Goal: Information Seeking & Learning: Learn about a topic

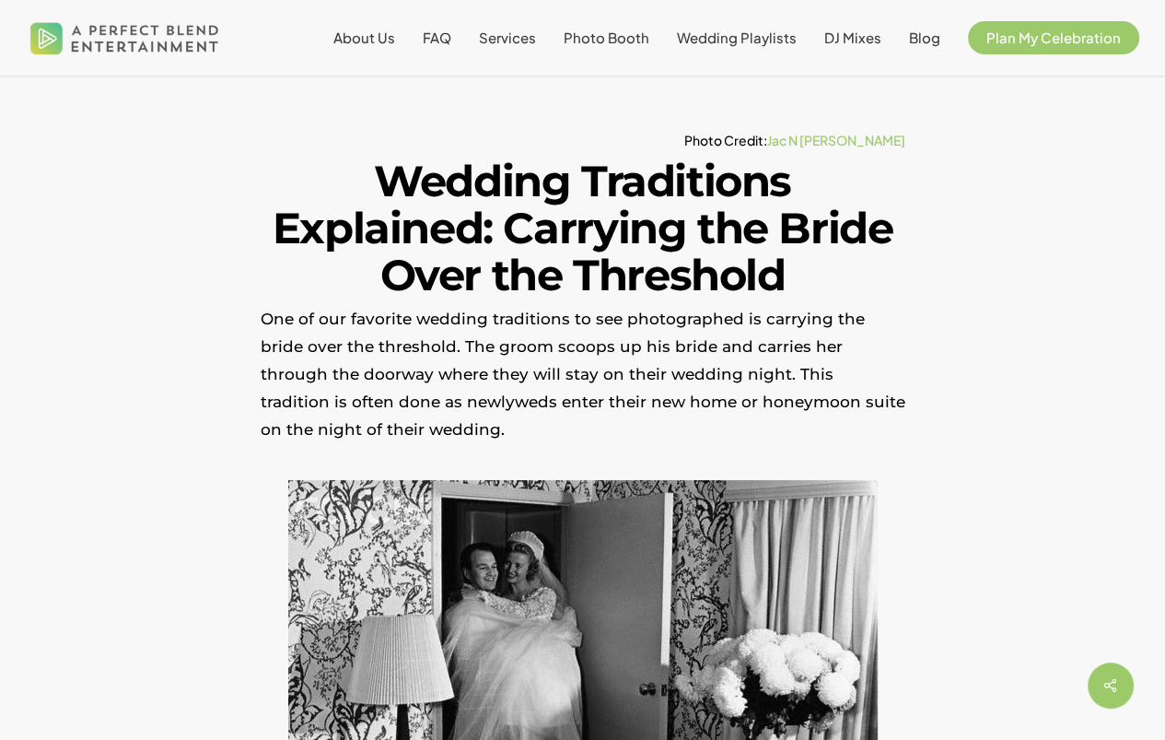
scroll to position [369, 0]
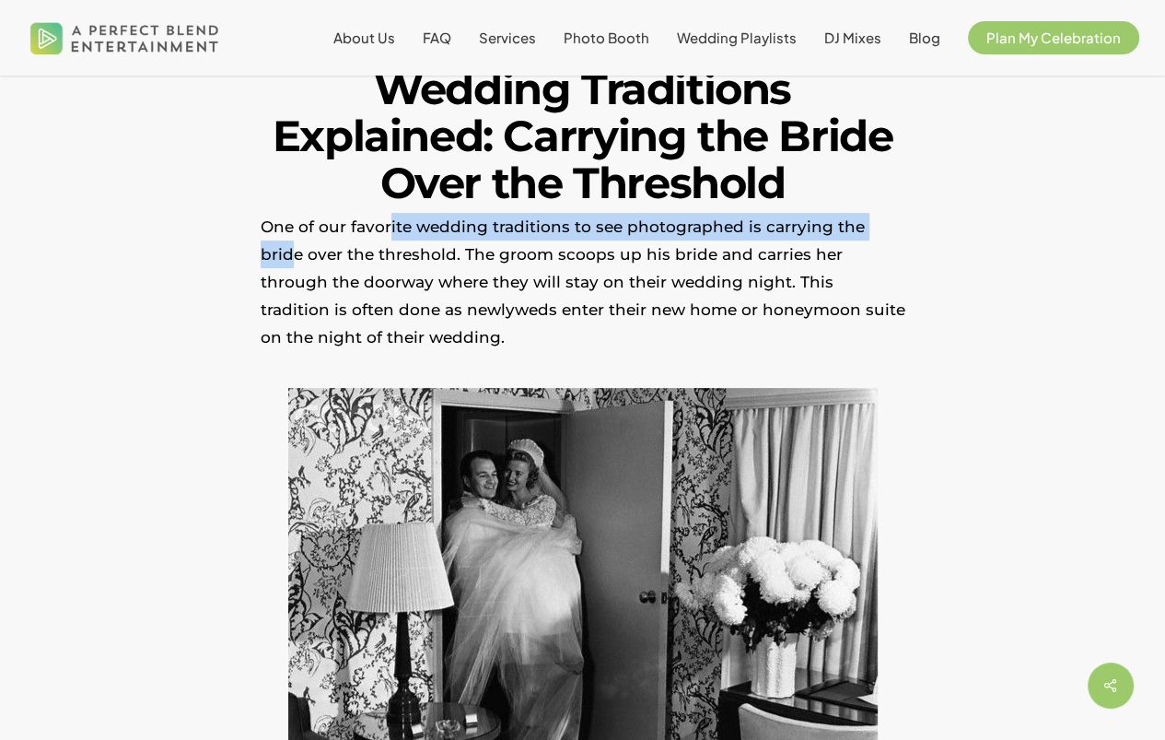
drag, startPoint x: 392, startPoint y: 215, endPoint x: 887, endPoint y: 227, distance: 495.8
click at [887, 227] on p "One of our favorite wedding traditions to see photographed is carrying the brid…" at bounding box center [583, 294] width 645 height 162
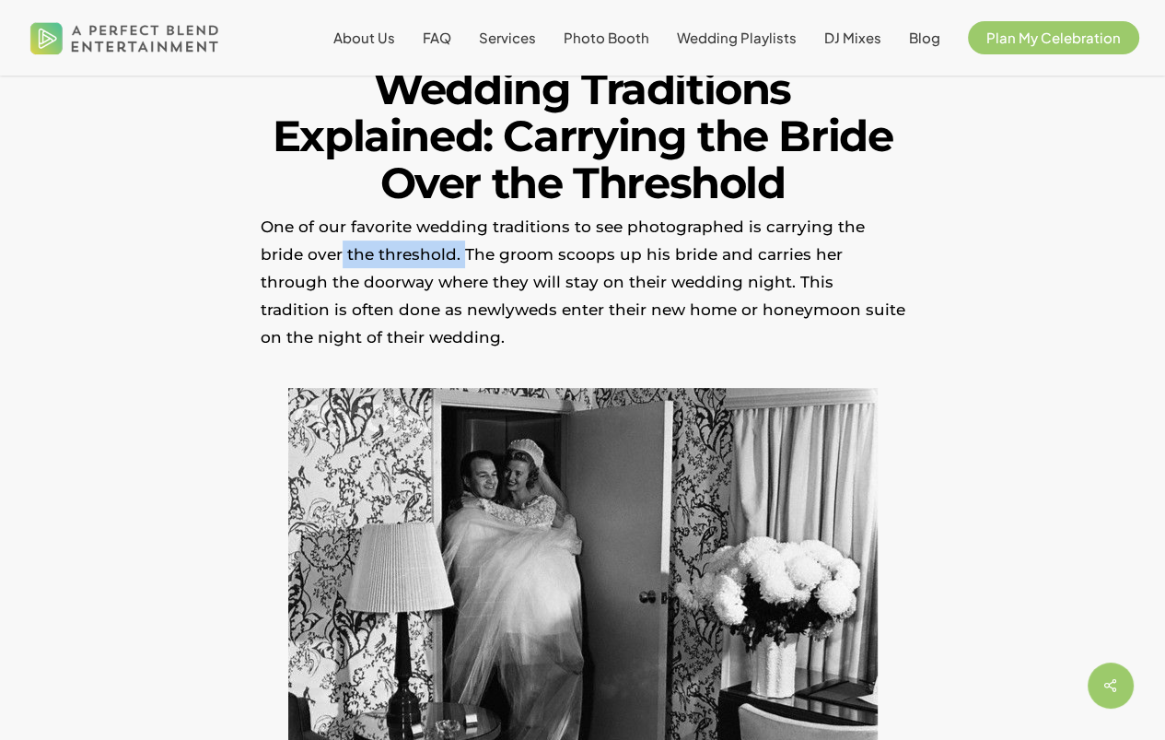
drag, startPoint x: 295, startPoint y: 252, endPoint x: 417, endPoint y: 262, distance: 123.0
click at [417, 262] on p "One of our favorite wedding traditions to see photographed is carrying the brid…" at bounding box center [583, 294] width 645 height 162
click at [478, 266] on p "One of our favorite wedding traditions to see photographed is carrying the brid…" at bounding box center [583, 294] width 645 height 162
drag, startPoint x: 478, startPoint y: 262, endPoint x: 501, endPoint y: 261, distance: 23.1
click at [501, 261] on p "One of our favorite wedding traditions to see photographed is carrying the brid…" at bounding box center [583, 294] width 645 height 162
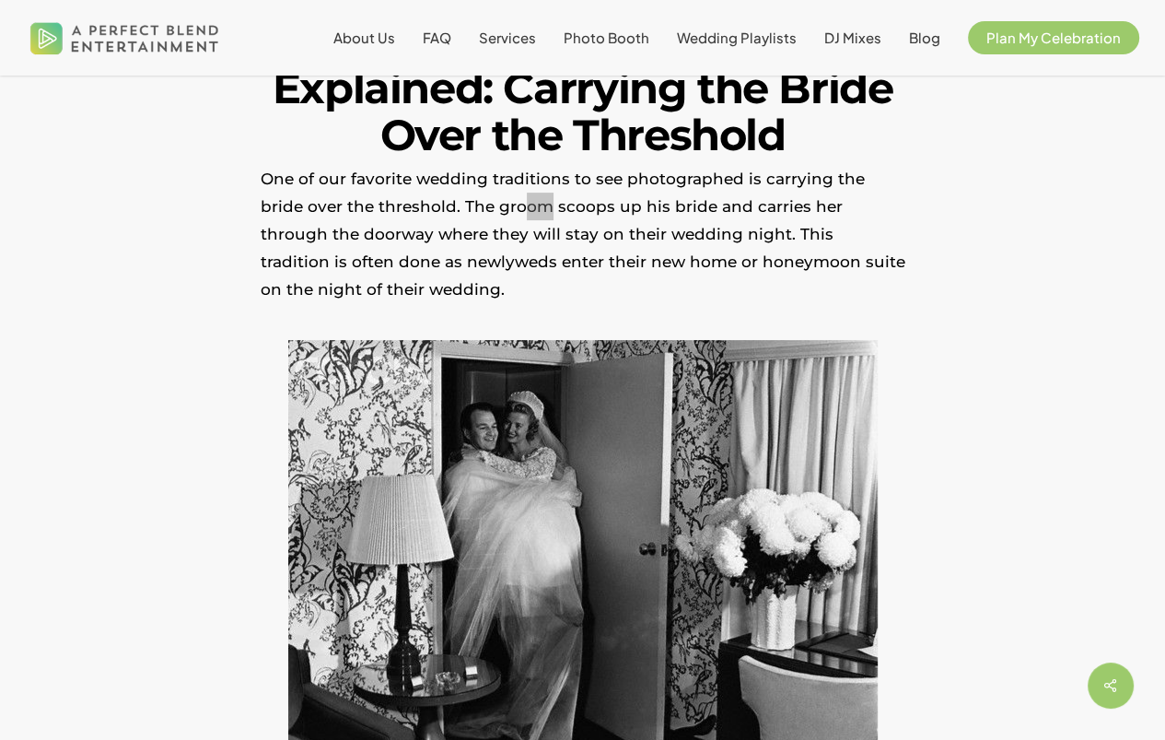
scroll to position [461, 0]
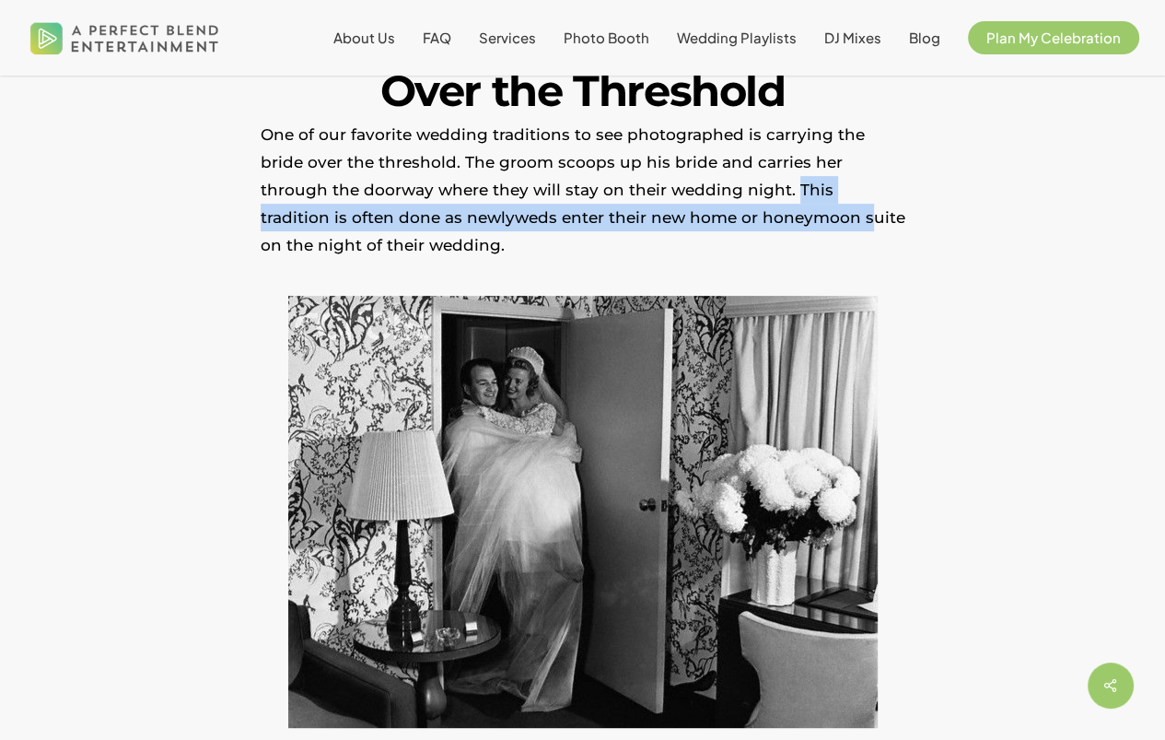
drag, startPoint x: 687, startPoint y: 190, endPoint x: 685, endPoint y: 214, distance: 24.1
click at [685, 214] on p "One of our favorite wedding traditions to see photographed is carrying the brid…" at bounding box center [583, 202] width 645 height 162
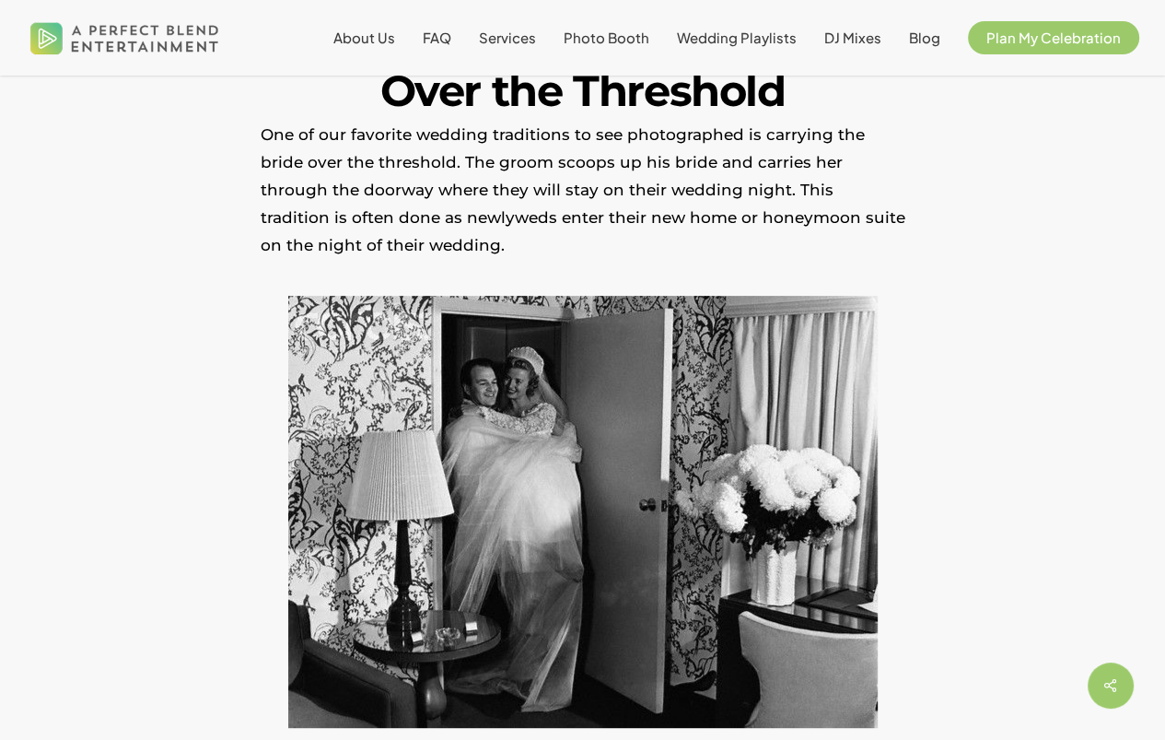
click at [655, 192] on p "One of our favorite wedding traditions to see photographed is carrying the brid…" at bounding box center [583, 202] width 645 height 162
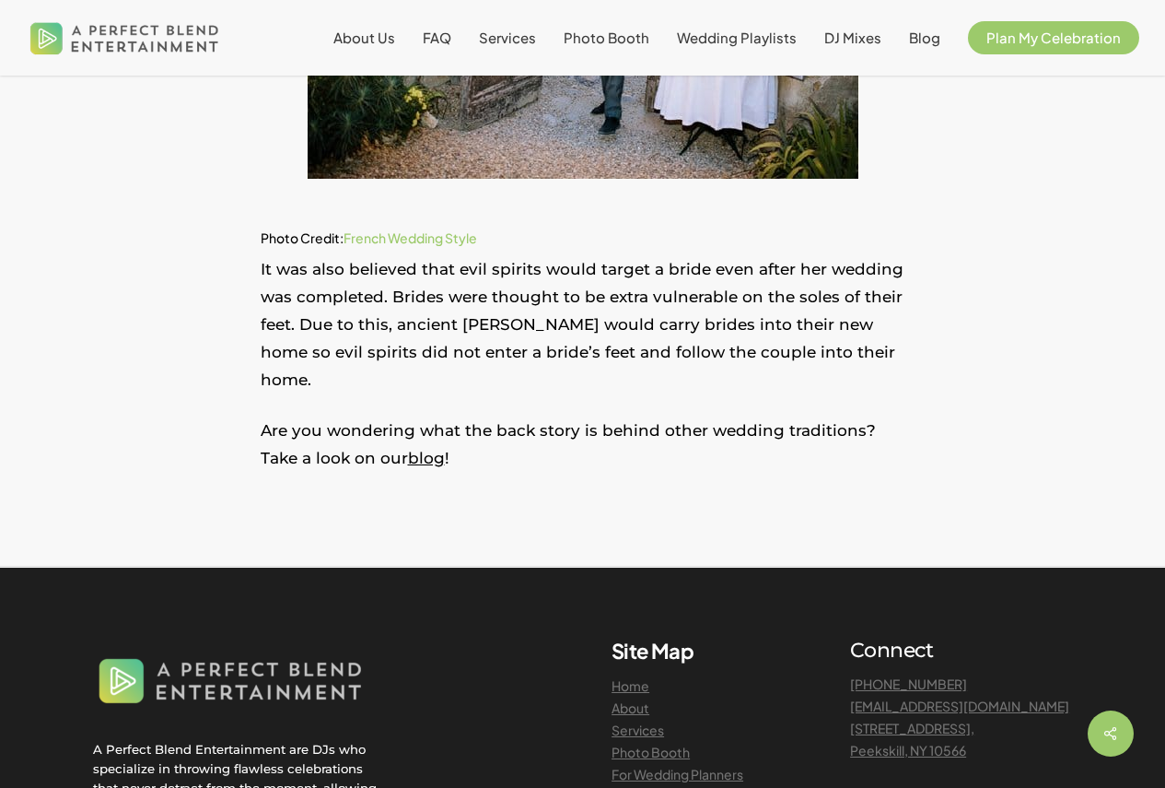
scroll to position [1658, 0]
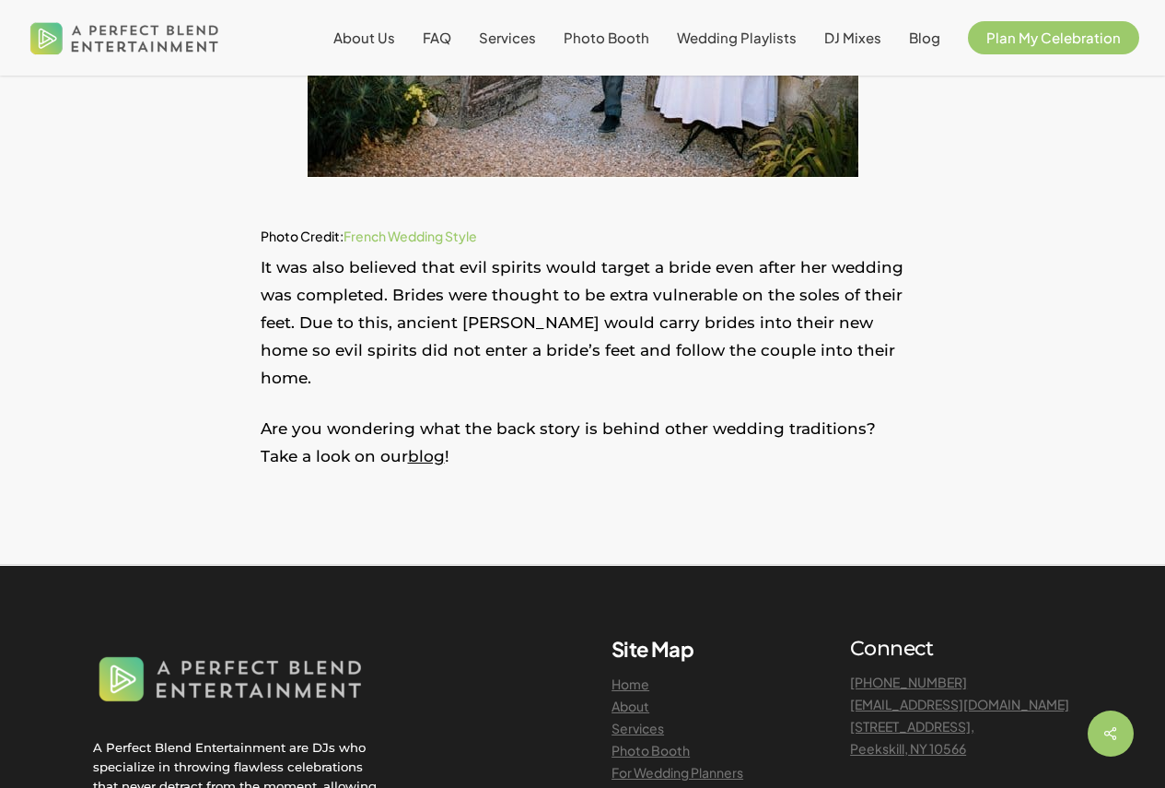
click at [408, 447] on link "blog" at bounding box center [426, 456] width 37 height 18
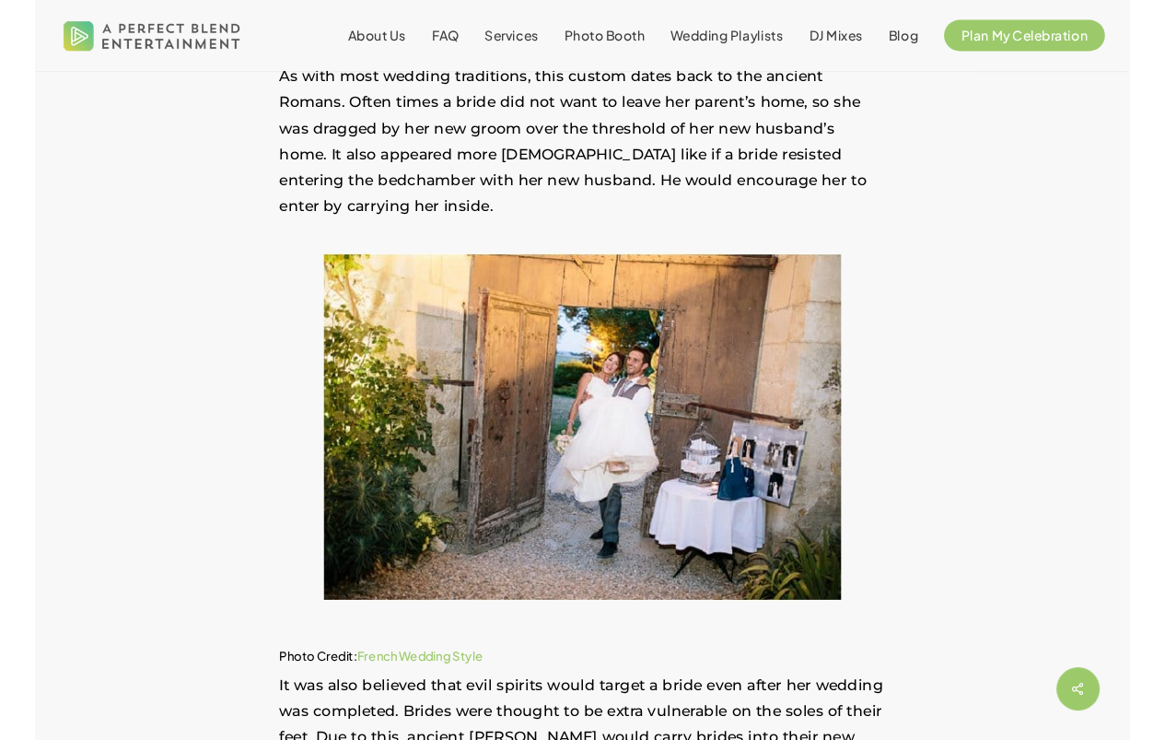
scroll to position [1198, 0]
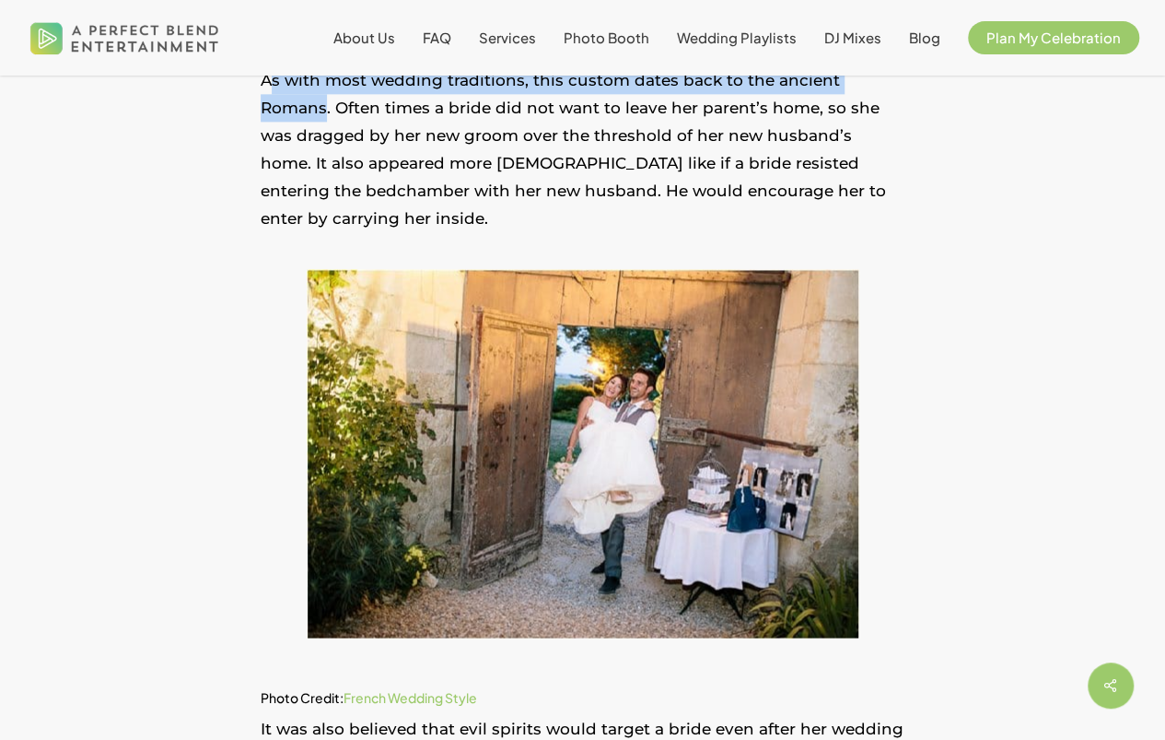
drag, startPoint x: 272, startPoint y: 82, endPoint x: 898, endPoint y: 86, distance: 626.5
click at [898, 86] on p "As with most wedding traditions, this custom dates back to the ancient Romans. …" at bounding box center [583, 161] width 645 height 190
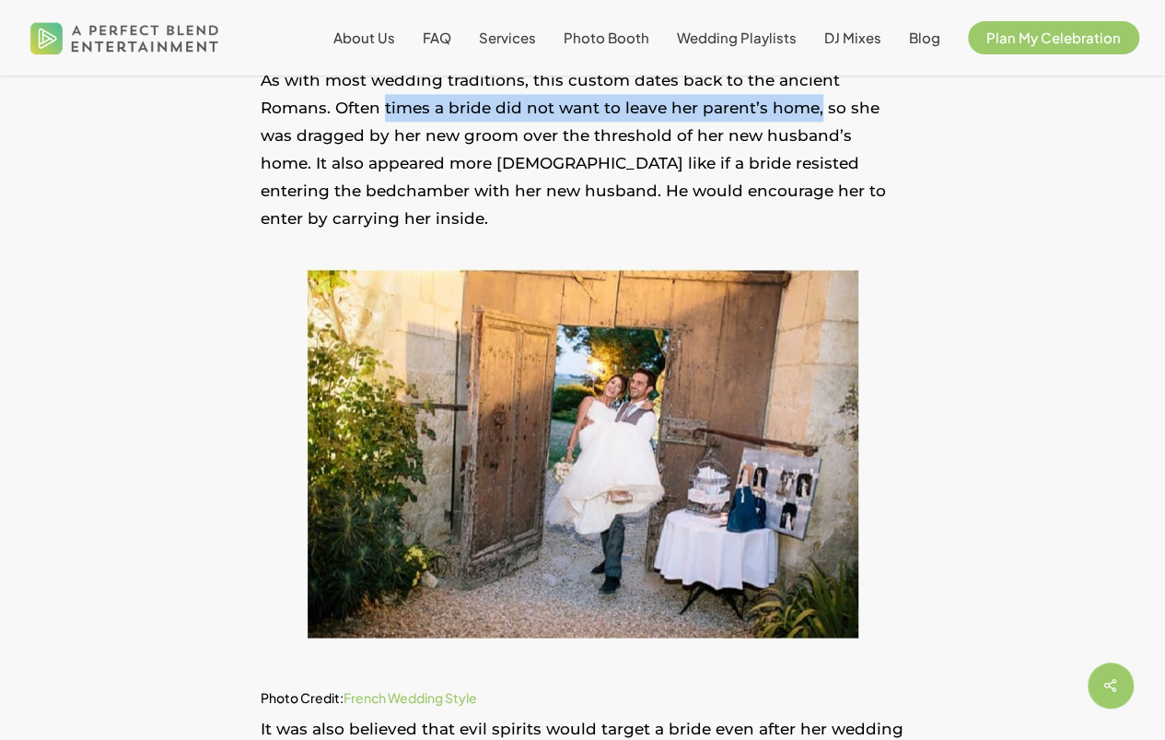
drag, startPoint x: 363, startPoint y: 116, endPoint x: 737, endPoint y: 108, distance: 374.2
click at [737, 108] on p "As with most wedding traditions, this custom dates back to the ancient Romans. …" at bounding box center [583, 161] width 645 height 190
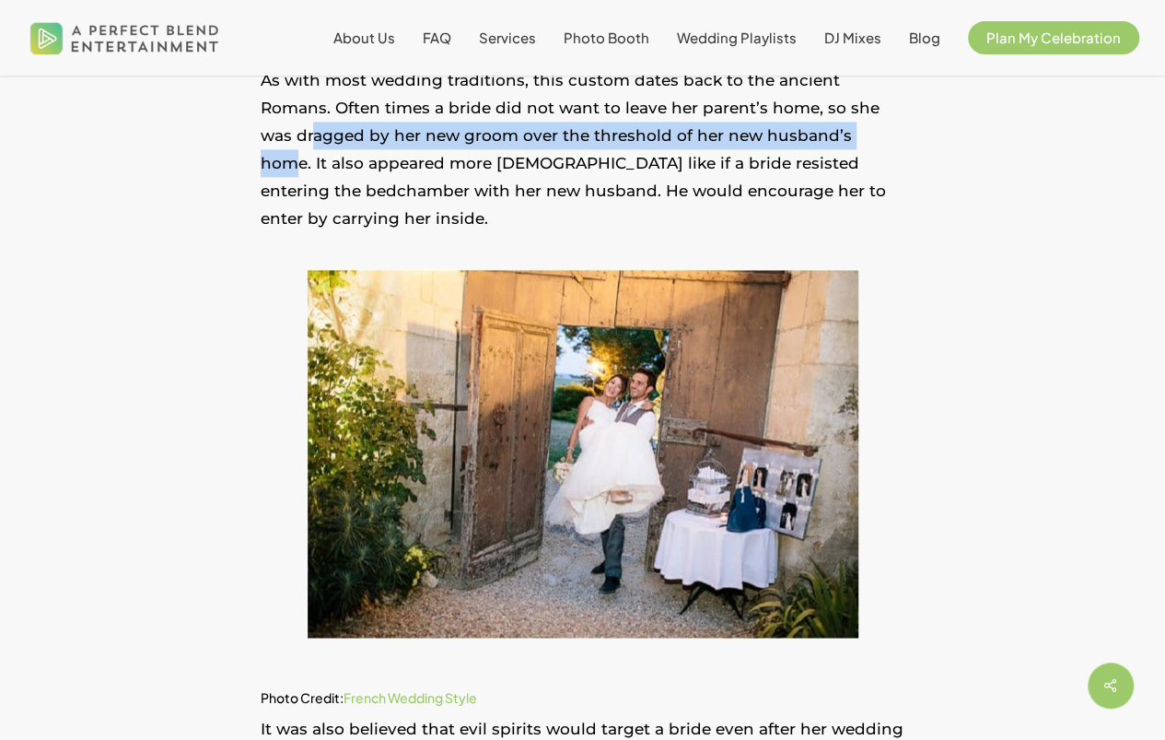
drag, startPoint x: 904, startPoint y: 121, endPoint x: 774, endPoint y: 146, distance: 132.3
click at [774, 146] on p "As with most wedding traditions, this custom dates back to the ancient Romans. …" at bounding box center [583, 161] width 645 height 190
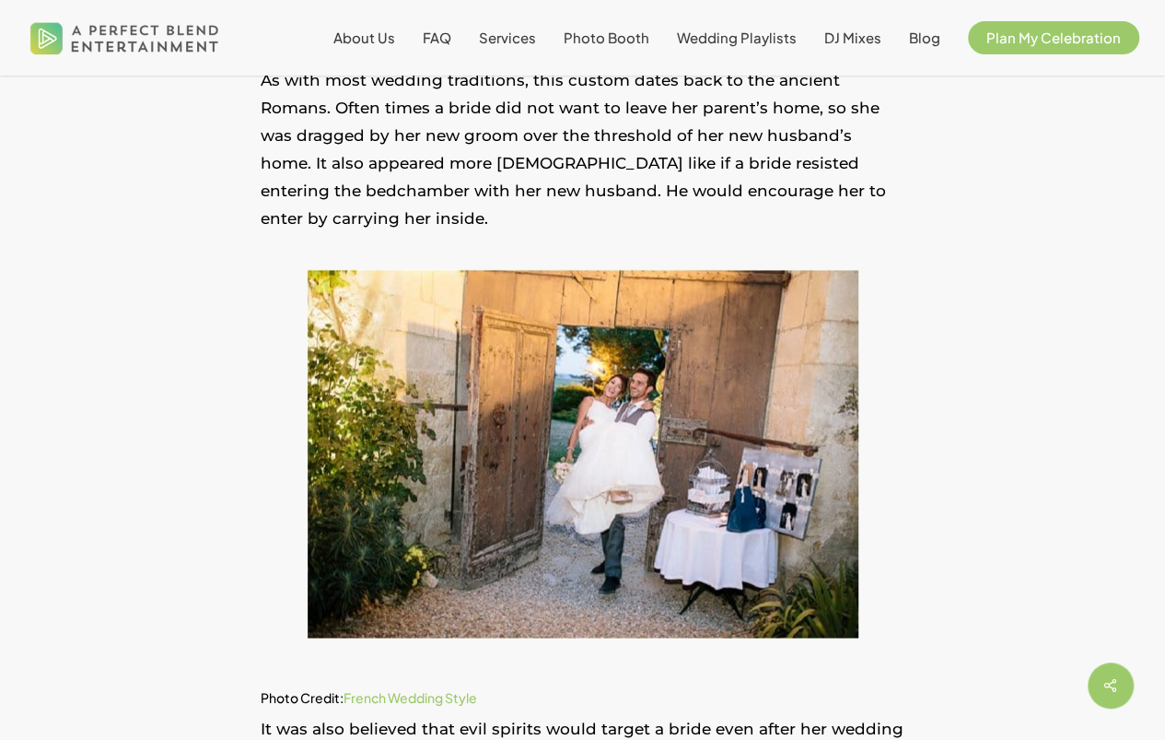
click at [818, 135] on p "As with most wedding traditions, this custom dates back to the ancient Romans. …" at bounding box center [583, 161] width 645 height 190
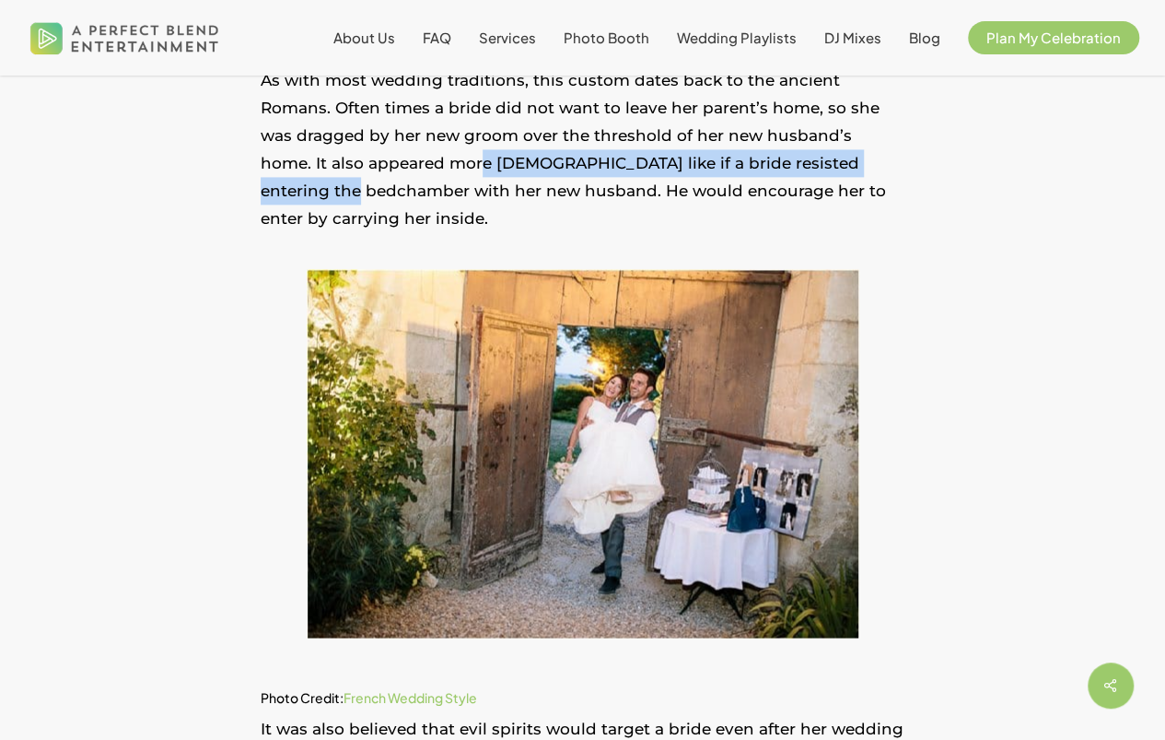
drag, startPoint x: 373, startPoint y: 166, endPoint x: 827, endPoint y: 174, distance: 454.3
click at [827, 174] on p "As with most wedding traditions, this custom dates back to the ancient Romans. …" at bounding box center [583, 161] width 645 height 190
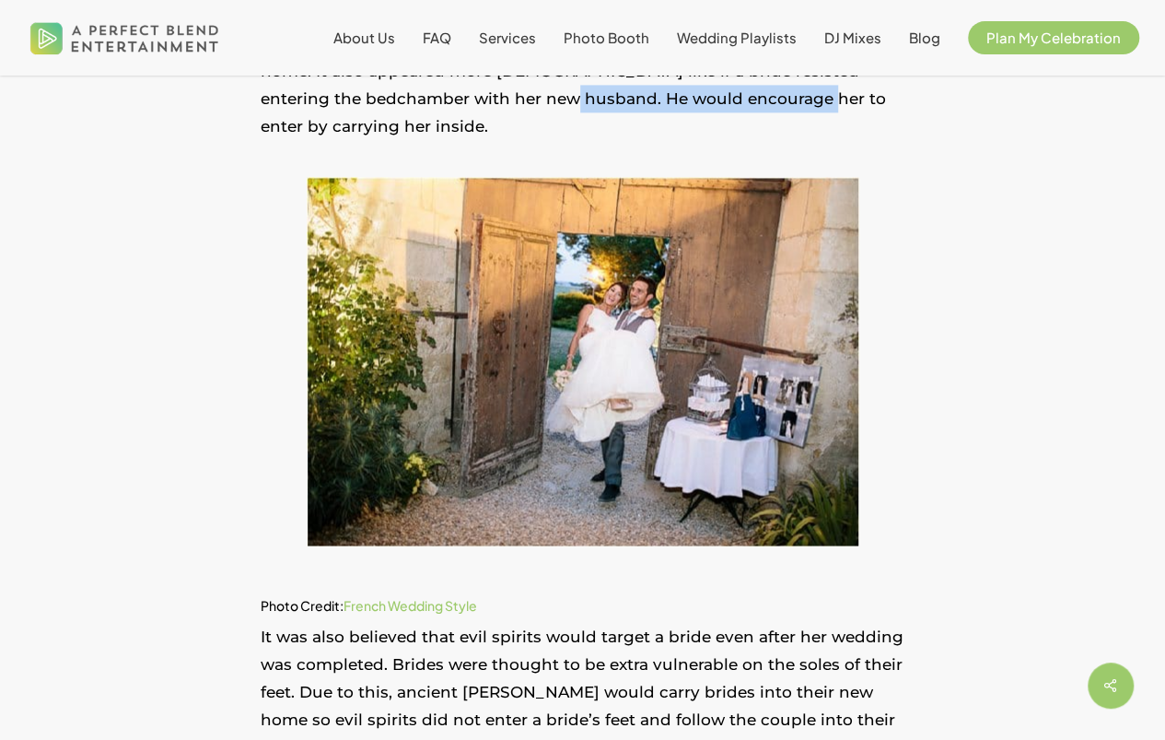
drag, startPoint x: 416, startPoint y: 104, endPoint x: 651, endPoint y: 111, distance: 236.0
click at [651, 111] on p "As with most wedding traditions, this custom dates back to the ancient Romans. …" at bounding box center [583, 69] width 645 height 190
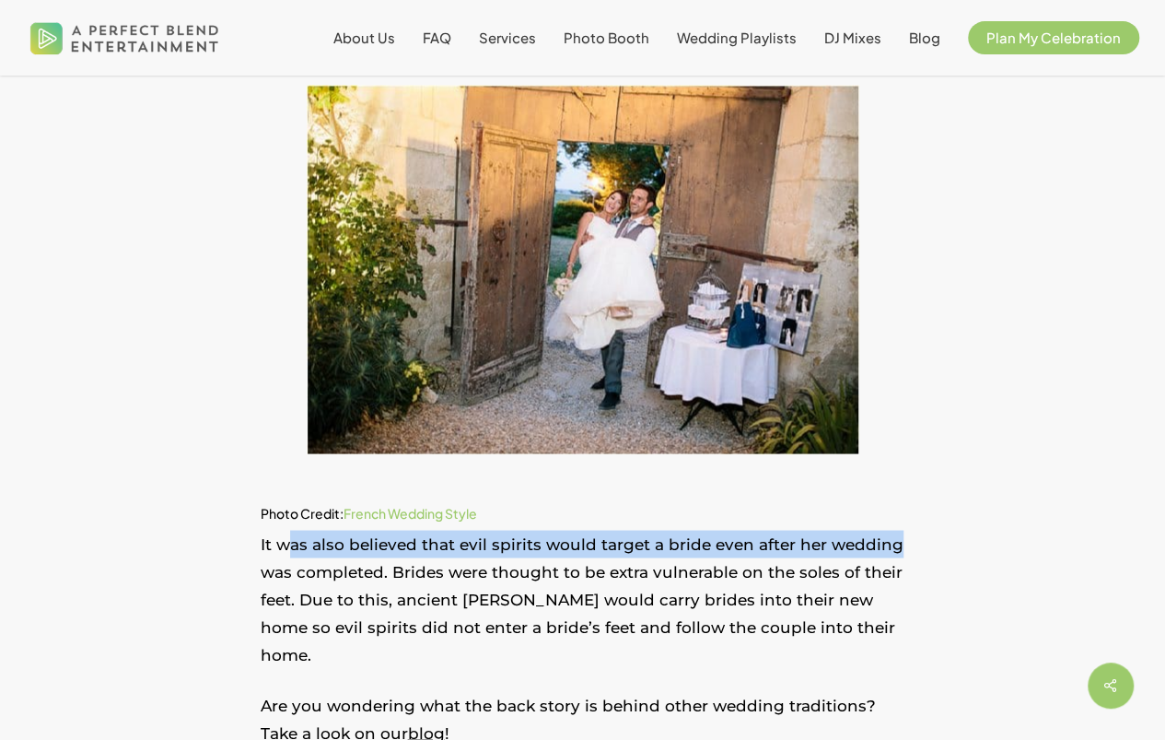
drag, startPoint x: 292, startPoint y: 526, endPoint x: 899, endPoint y: 517, distance: 607.2
click at [899, 530] on p "It was also believed that evil spirits would target a bride even after her wedd…" at bounding box center [583, 611] width 645 height 162
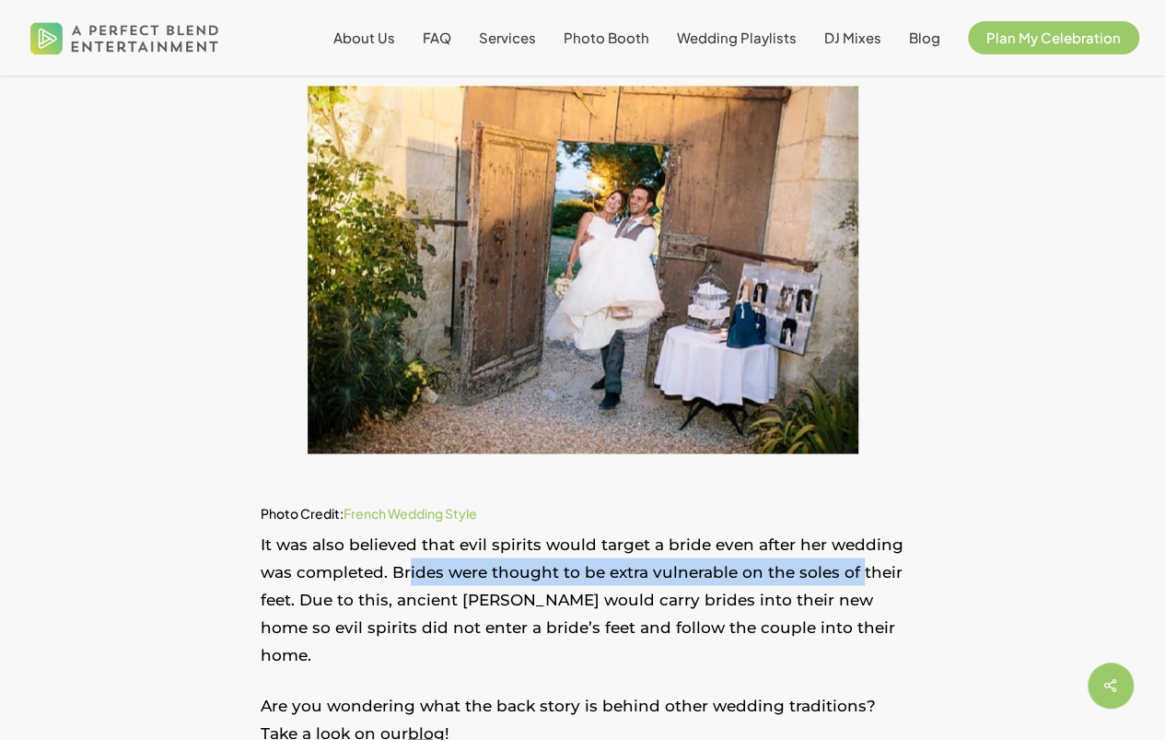
drag, startPoint x: 409, startPoint y: 548, endPoint x: 853, endPoint y: 544, distance: 444.1
click at [853, 544] on p "It was also believed that evil spirits would target a bride even after her wedd…" at bounding box center [583, 611] width 645 height 162
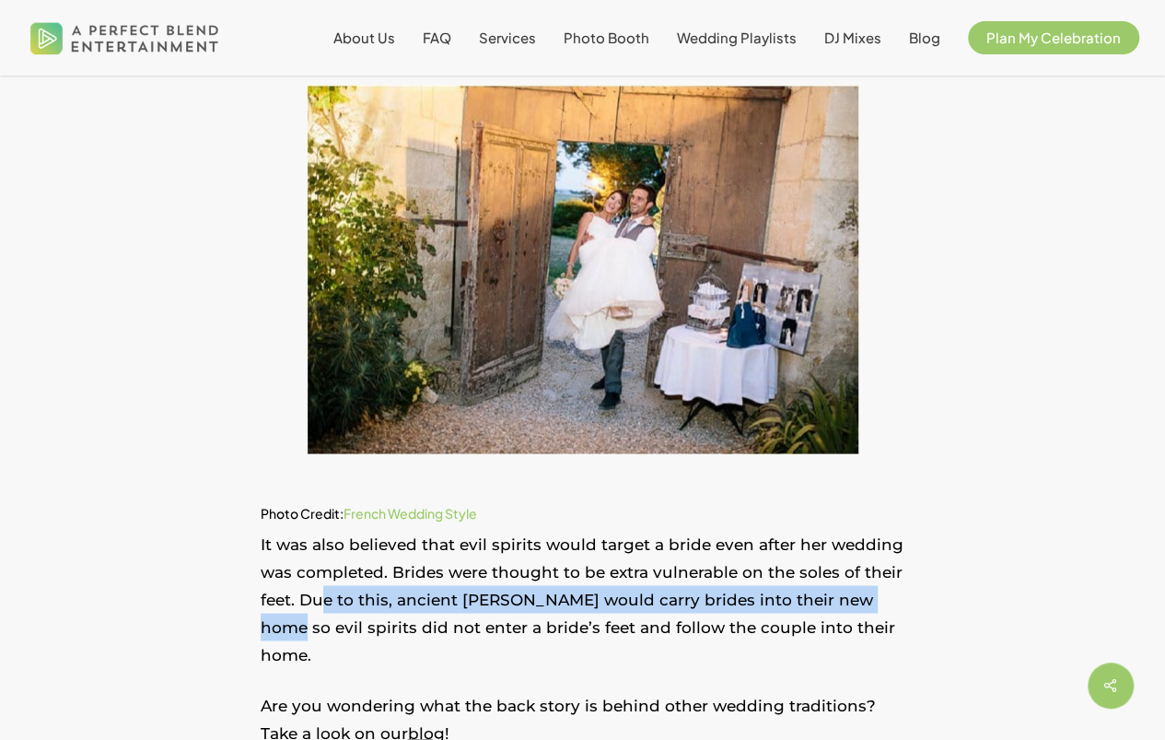
drag, startPoint x: 321, startPoint y: 580, endPoint x: 885, endPoint y: 579, distance: 564.8
click at [885, 579] on p "It was also believed that evil spirits would target a bride even after her wedd…" at bounding box center [583, 611] width 645 height 162
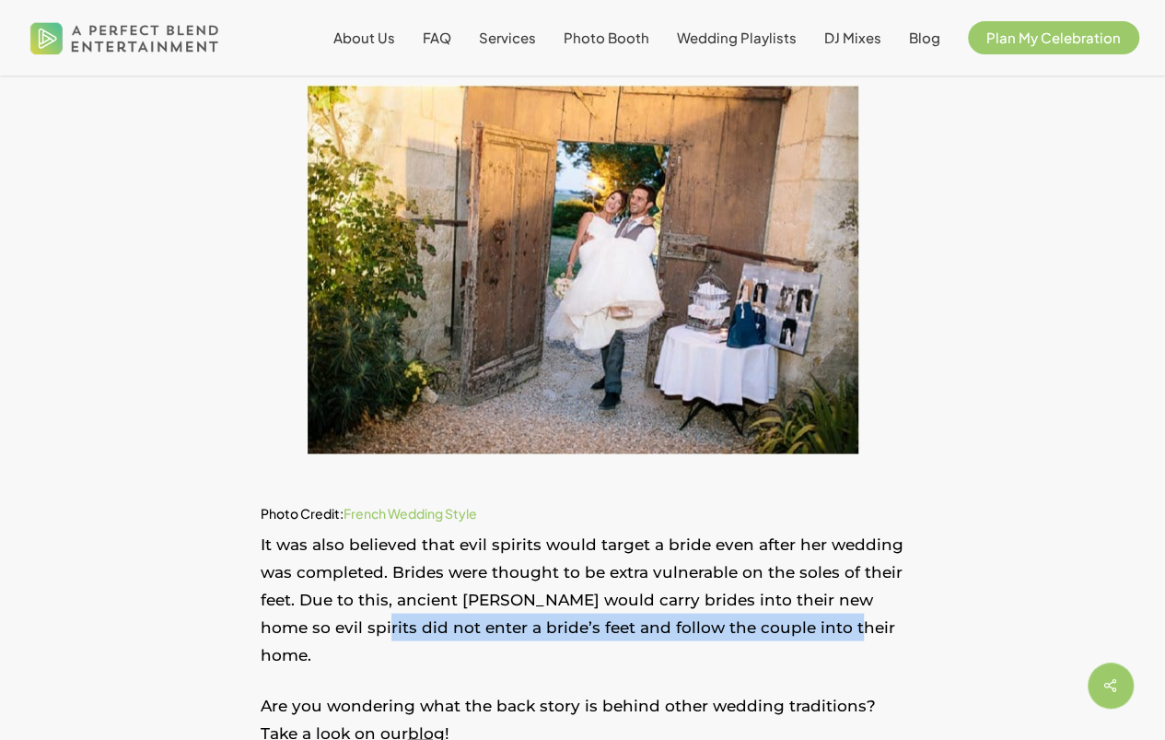
drag, startPoint x: 345, startPoint y: 600, endPoint x: 808, endPoint y: 603, distance: 463.4
click at [808, 603] on p "It was also believed that evil spirits would target a bride even after her wedd…" at bounding box center [583, 611] width 645 height 162
click at [528, 591] on p "It was also believed that evil spirits would target a bride even after her wedd…" at bounding box center [583, 611] width 645 height 162
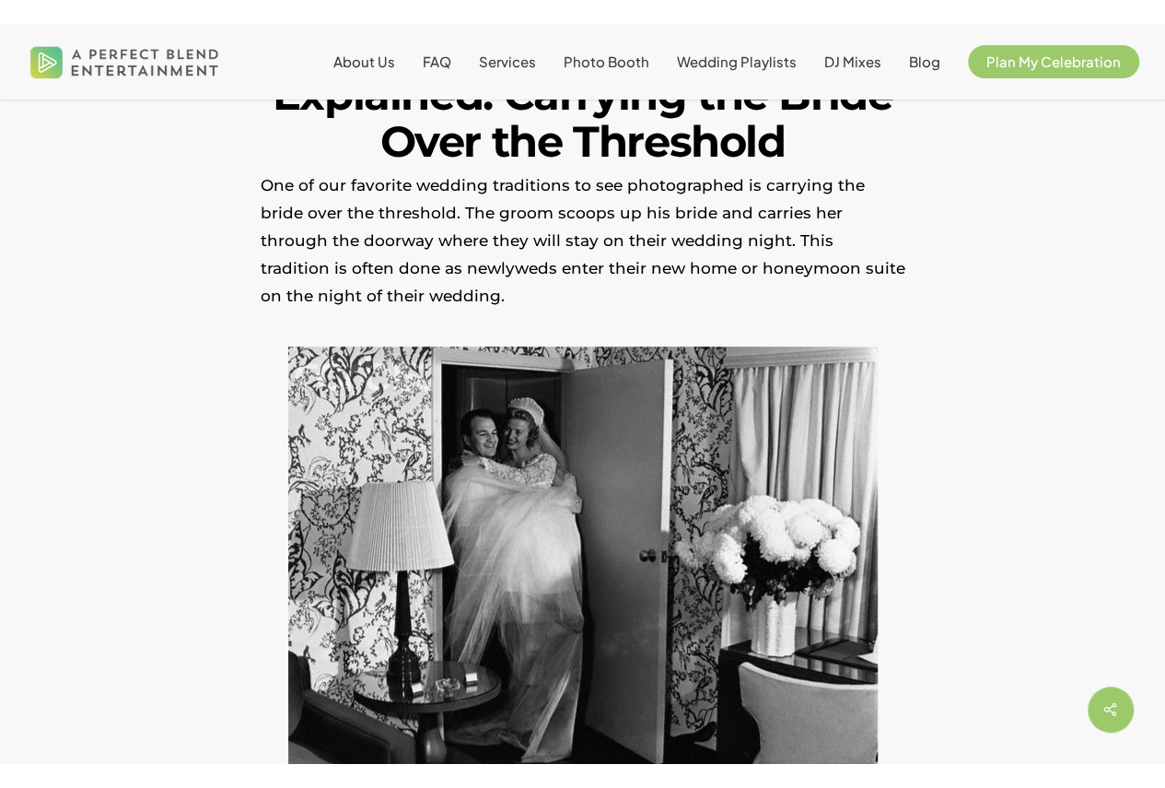
scroll to position [369, 0]
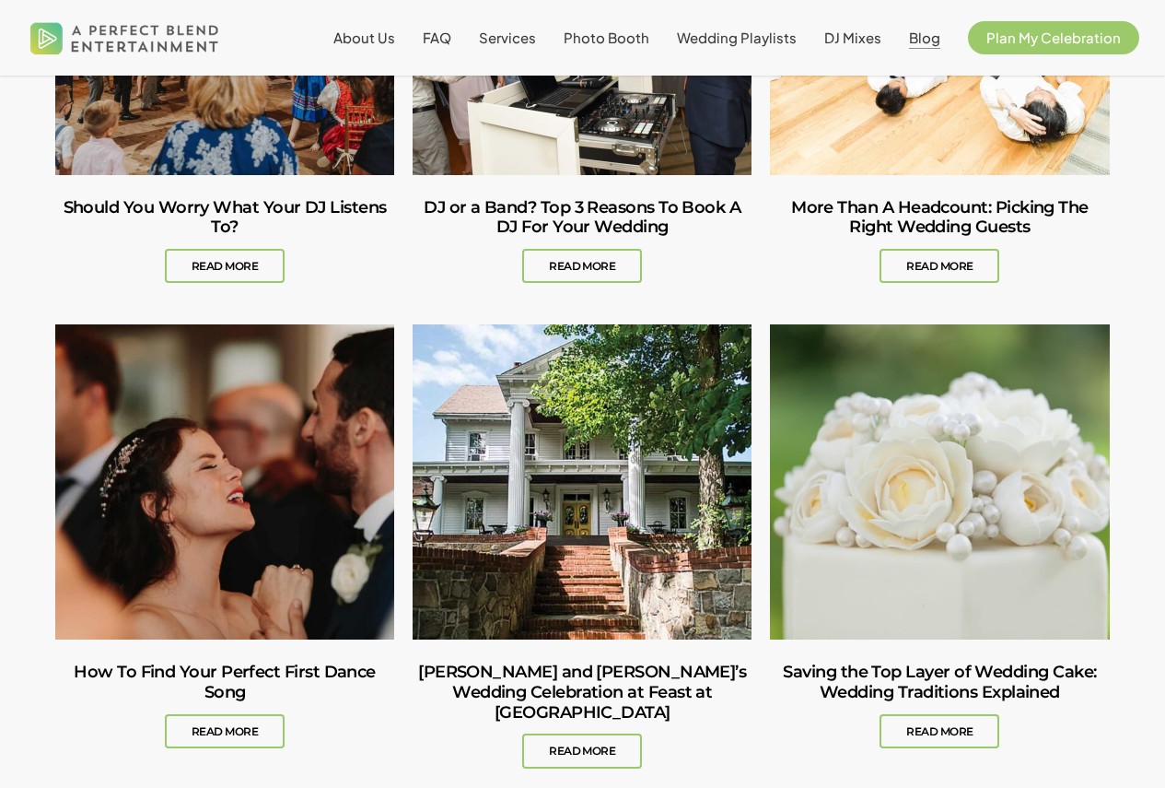
scroll to position [2856, 0]
